Goal: Information Seeking & Learning: Learn about a topic

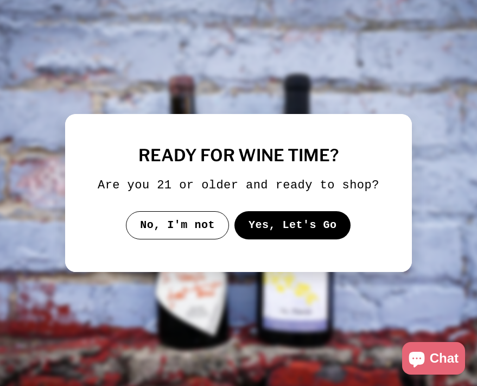
click at [270, 236] on button "Yes, Let's Go" at bounding box center [293, 225] width 117 height 28
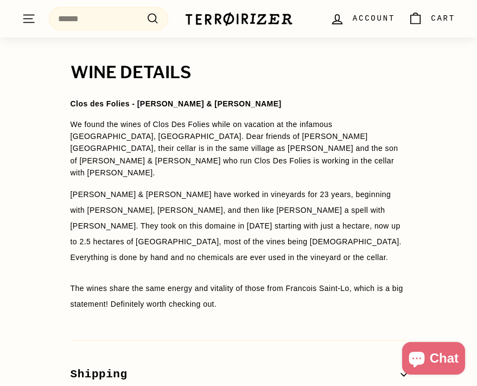
scroll to position [924, 0]
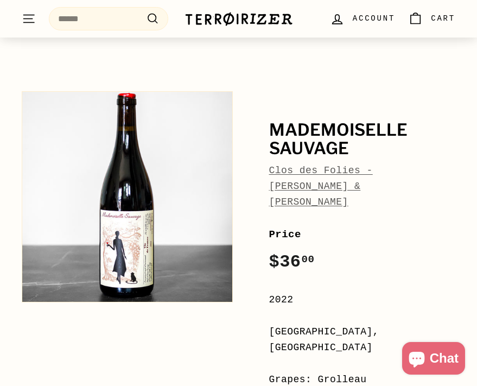
scroll to position [92, 0]
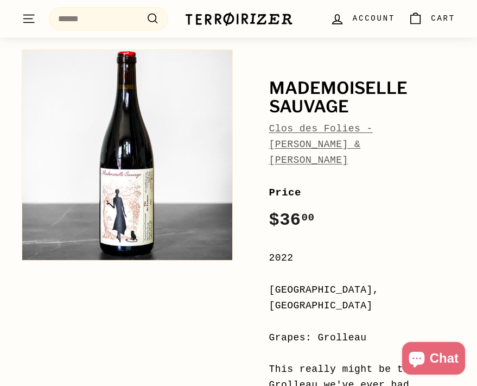
drag, startPoint x: 110, startPoint y: 158, endPoint x: 511, endPoint y: 254, distance: 412.6
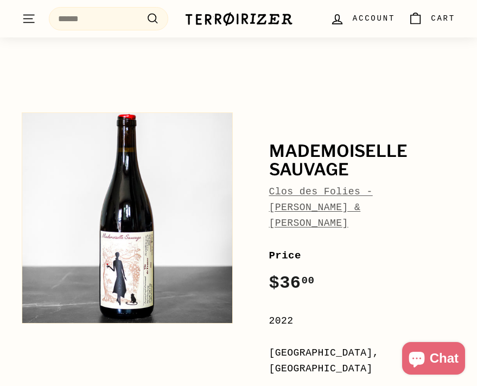
scroll to position [23, 0]
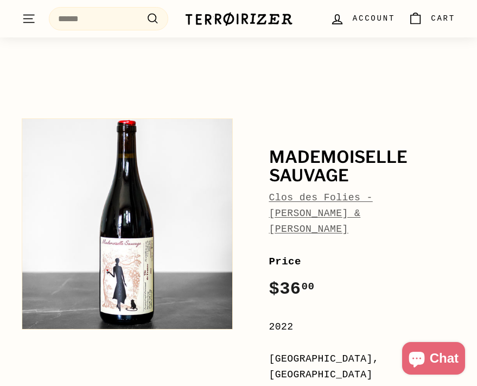
click at [139, 139] on button "Zoom" at bounding box center [127, 224] width 210 height 210
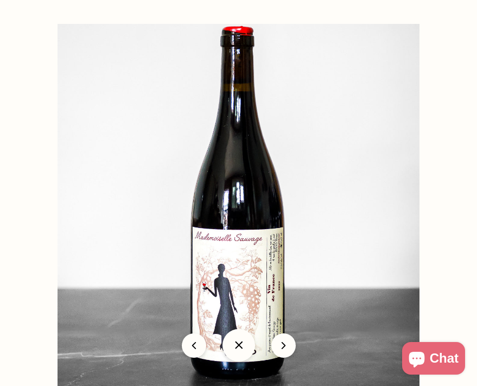
click at [16, 160] on div at bounding box center [238, 193] width 477 height 386
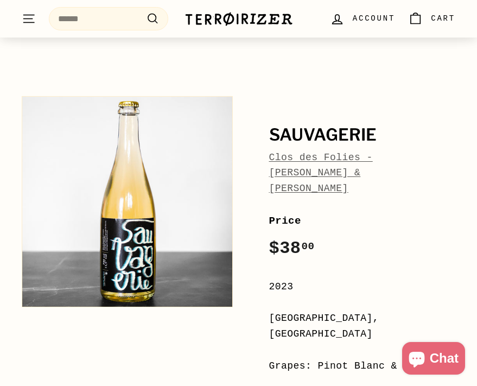
scroll to position [110, 0]
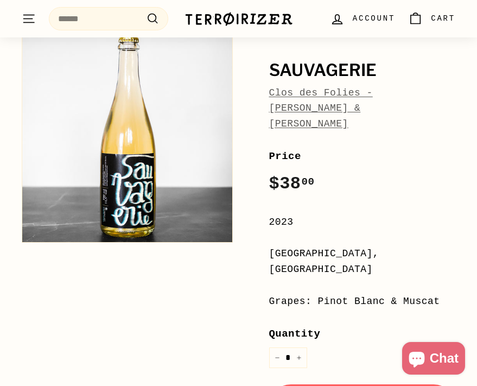
click at [129, 133] on button "Zoom" at bounding box center [127, 137] width 210 height 210
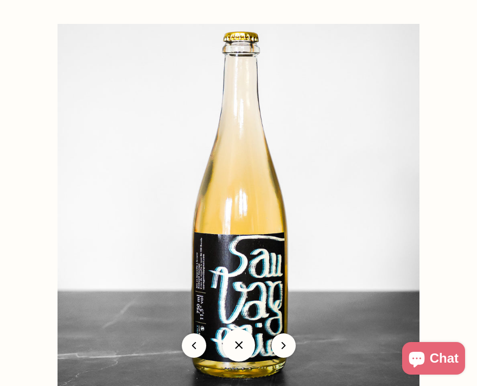
scroll to position [24, 0]
click at [353, 240] on img at bounding box center [239, 205] width 362 height 362
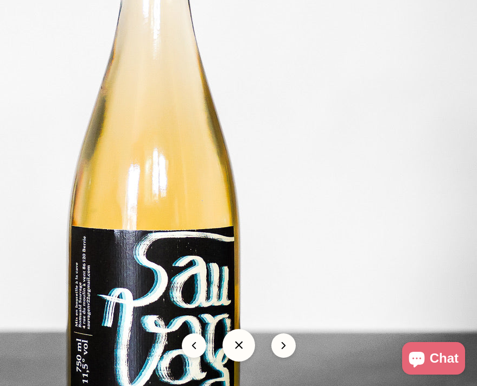
click at [242, 339] on button at bounding box center [239, 345] width 33 height 33
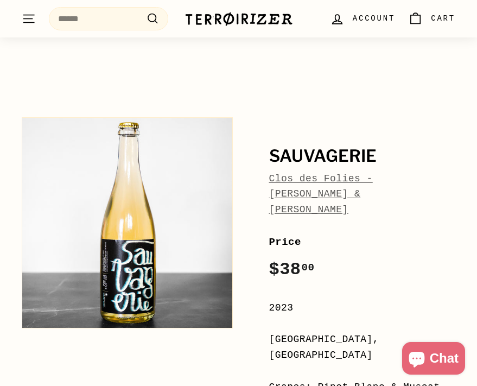
click at [163, 324] on button "Zoom" at bounding box center [127, 223] width 210 height 210
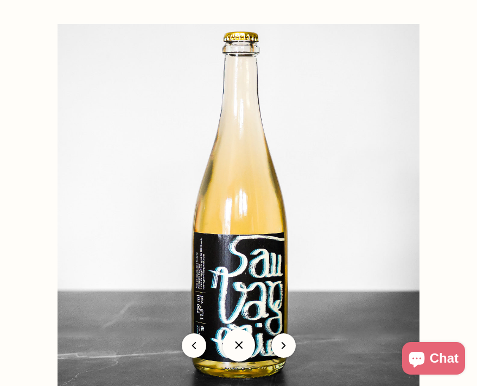
click at [184, 52] on img at bounding box center [239, 205] width 362 height 362
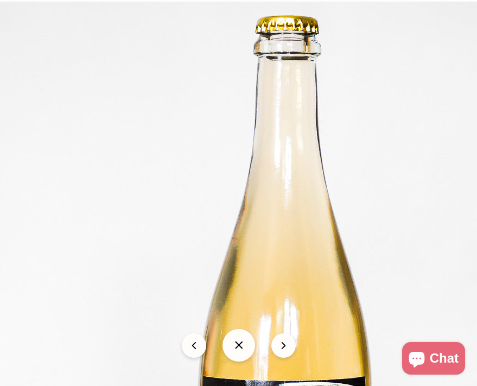
click at [190, 89] on img at bounding box center [283, 328] width 652 height 652
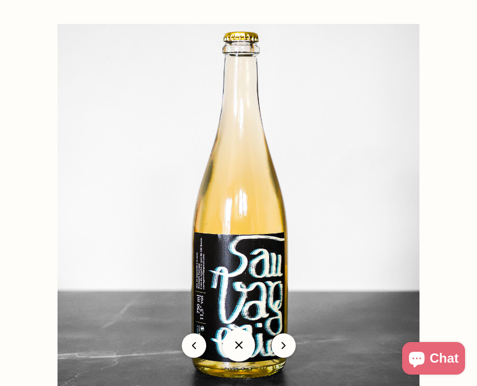
click at [236, 348] on button at bounding box center [239, 345] width 33 height 33
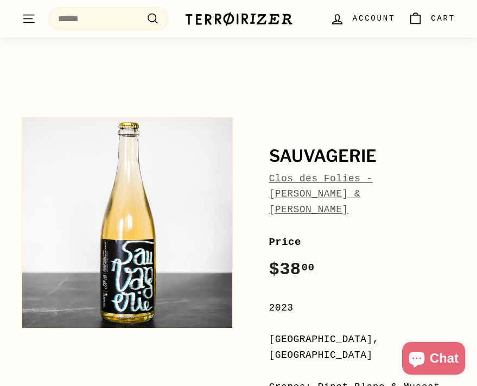
click at [158, 236] on button "Zoom" at bounding box center [127, 223] width 210 height 210
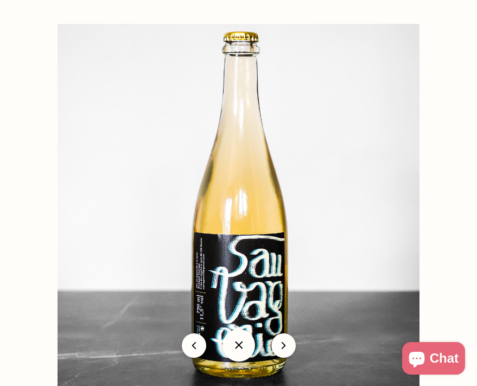
click at [452, 251] on div at bounding box center [296, 217] width 477 height 386
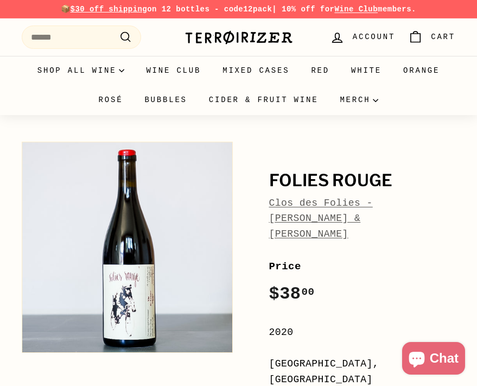
click at [125, 287] on img at bounding box center [127, 247] width 210 height 210
click at [142, 239] on img at bounding box center [127, 247] width 210 height 210
click at [129, 257] on img at bounding box center [127, 247] width 210 height 210
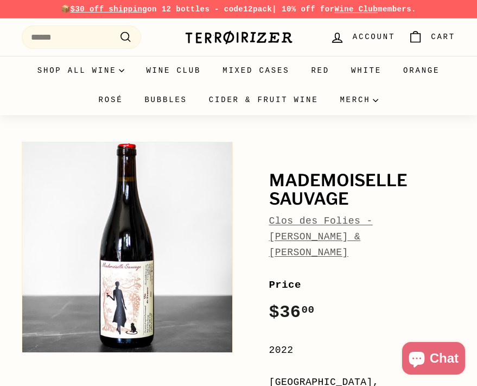
click at [174, 264] on button "Zoom" at bounding box center [127, 247] width 210 height 210
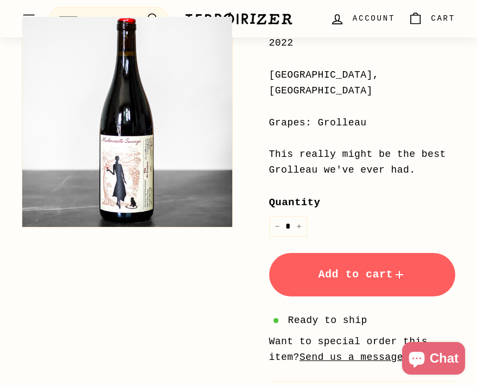
scroll to position [309, 0]
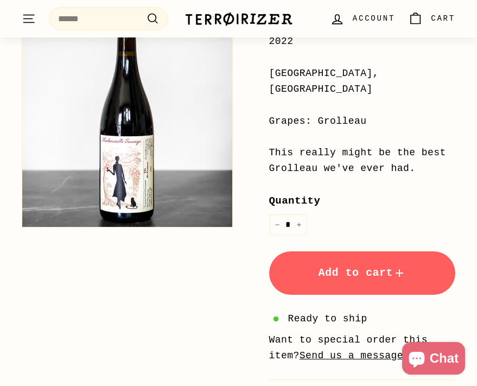
click at [135, 133] on button "Zoom" at bounding box center [127, 122] width 210 height 210
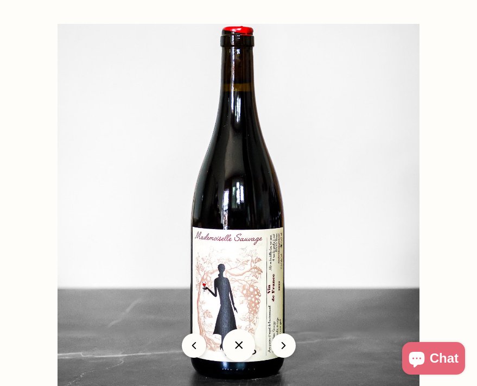
click at [32, 229] on div at bounding box center [238, 193] width 477 height 386
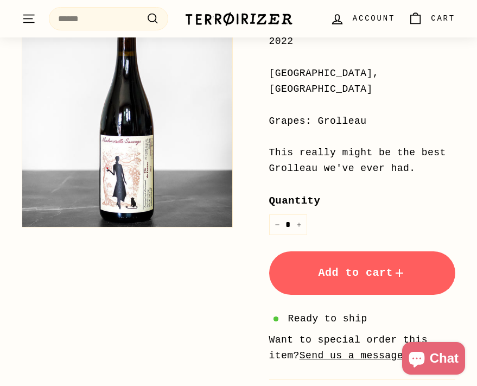
click at [64, 162] on button "Zoom" at bounding box center [127, 122] width 210 height 210
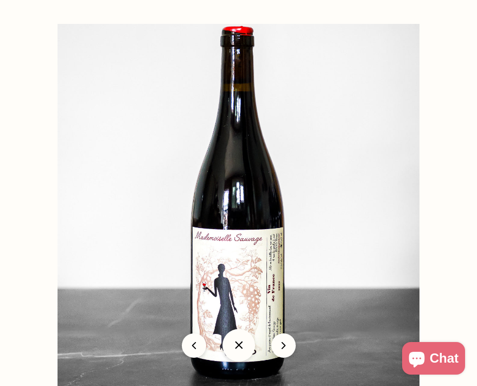
click at [232, 346] on button at bounding box center [239, 345] width 33 height 33
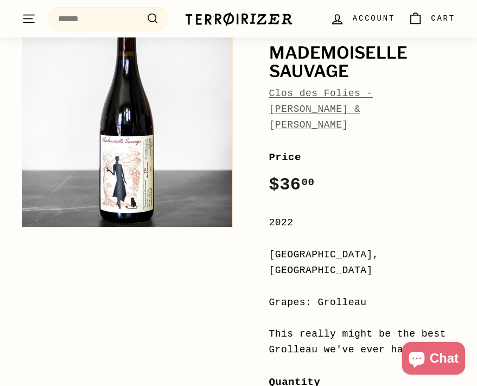
click at [148, 253] on div "Mademoiselle Sauvage Clos des Folies - [PERSON_NAME] & [PERSON_NAME] Price Regu…" at bounding box center [233, 341] width 446 height 664
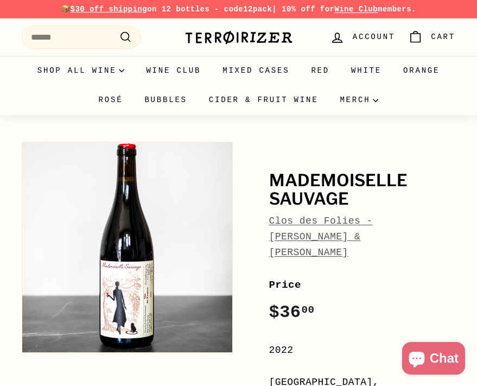
scroll to position [0, 0]
